Goal: Transaction & Acquisition: Book appointment/travel/reservation

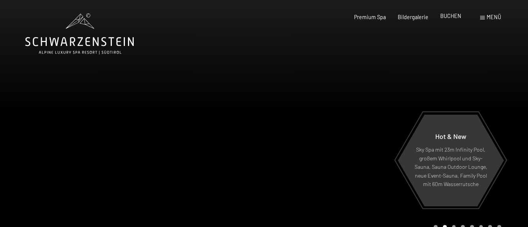
click at [448, 18] on span "BUCHEN" at bounding box center [451, 16] width 21 height 7
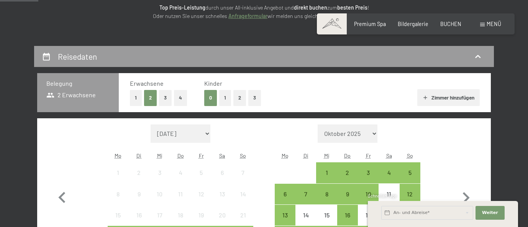
scroll to position [192, 0]
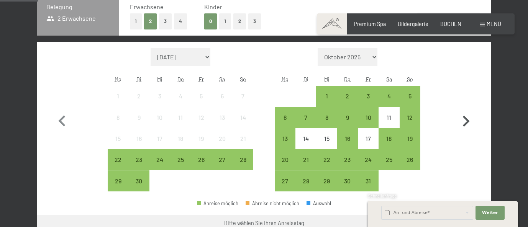
click at [468, 117] on icon "button" at bounding box center [466, 121] width 22 height 22
select select "2025-10-01"
select select "2025-11-01"
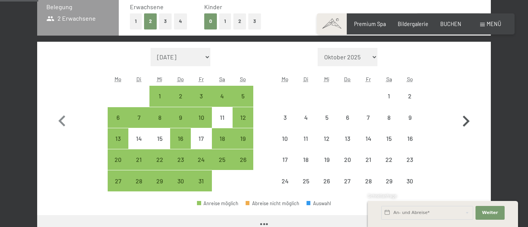
select select "2025-10-01"
select select "2025-11-01"
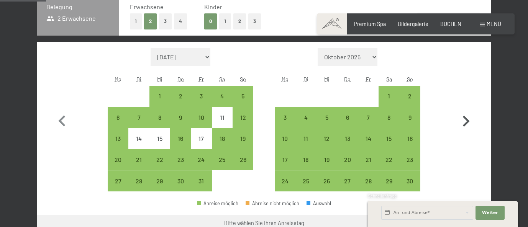
scroll to position [230, 0]
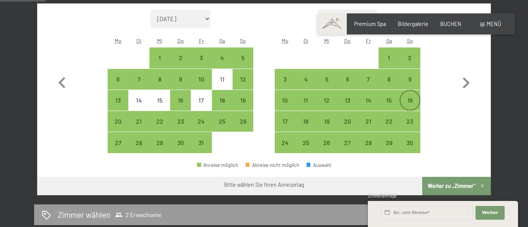
click at [412, 105] on div "16" at bounding box center [410, 106] width 19 height 19
select select "2025-10-01"
select select "2025-11-01"
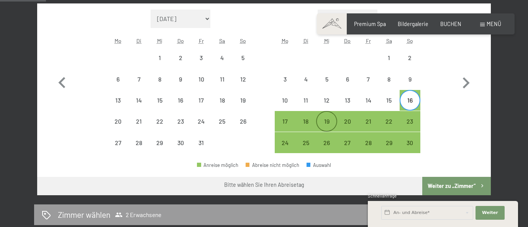
click at [328, 120] on div "19" at bounding box center [326, 128] width 19 height 19
select select "2025-10-01"
select select "2025-11-01"
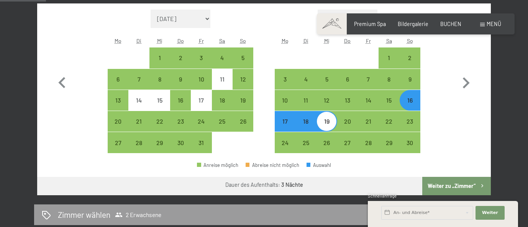
click at [454, 184] on button "Weiter zu „Zimmer“" at bounding box center [457, 186] width 69 height 18
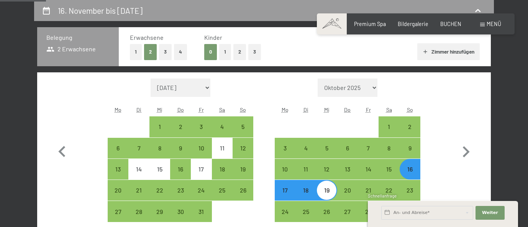
select select "2025-10-01"
select select "2025-11-01"
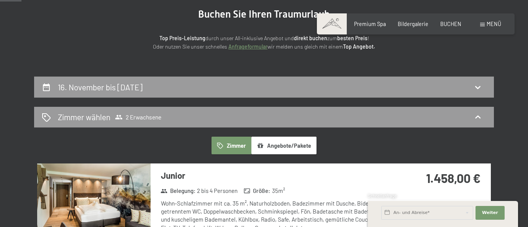
scroll to position [238, 0]
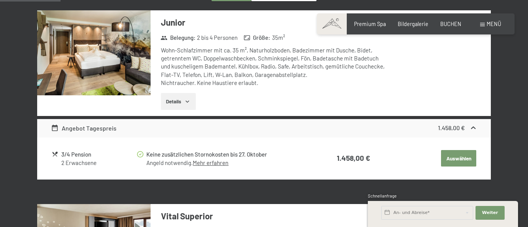
click at [186, 99] on icon "button" at bounding box center [187, 102] width 6 height 6
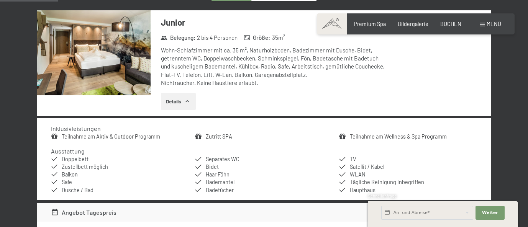
click at [124, 92] on img at bounding box center [94, 52] width 114 height 85
click at [0, 0] on button "button" at bounding box center [0, 0] width 0 height 0
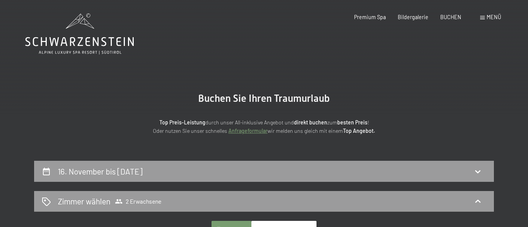
click at [99, 33] on icon at bounding box center [79, 33] width 109 height 41
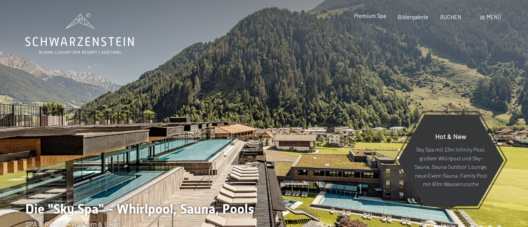
click at [383, 17] on span "Premium Spa" at bounding box center [370, 16] width 32 height 7
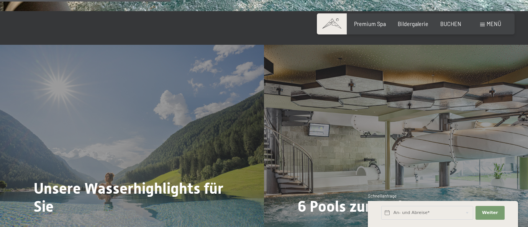
scroll to position [1534, 0]
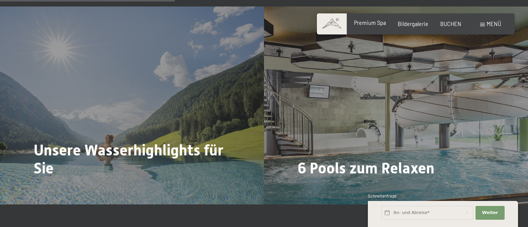
click at [383, 25] on span "Premium Spa" at bounding box center [370, 23] width 32 height 7
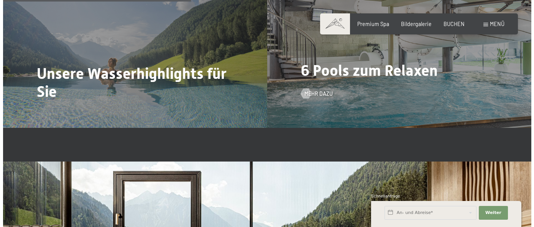
scroll to position [1572, 0]
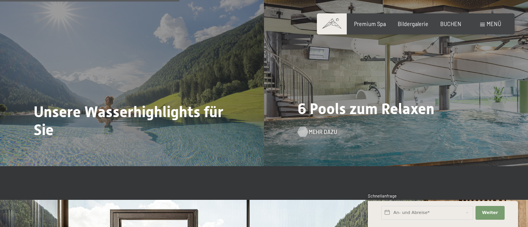
click at [323, 128] on span "Mehr dazu" at bounding box center [323, 132] width 28 height 8
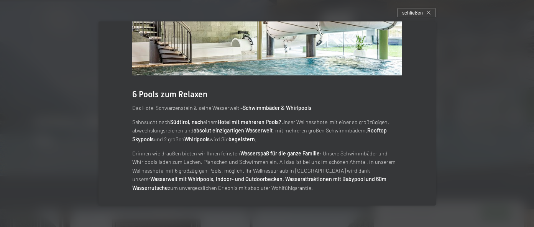
scroll to position [79, 0]
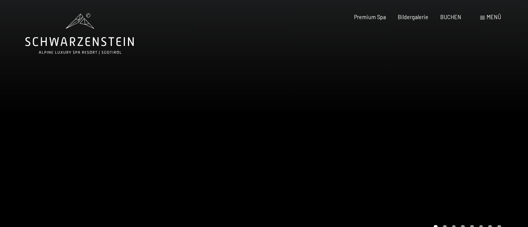
click at [82, 14] on icon at bounding box center [79, 33] width 109 height 41
